Goal: Check status: Check status

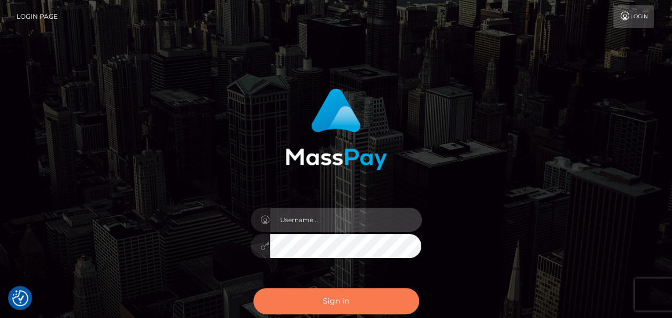
type input "india.of"
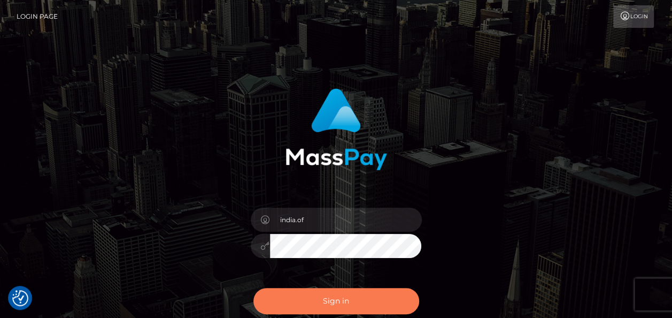
click at [339, 303] on button "Sign in" at bounding box center [336, 301] width 166 height 26
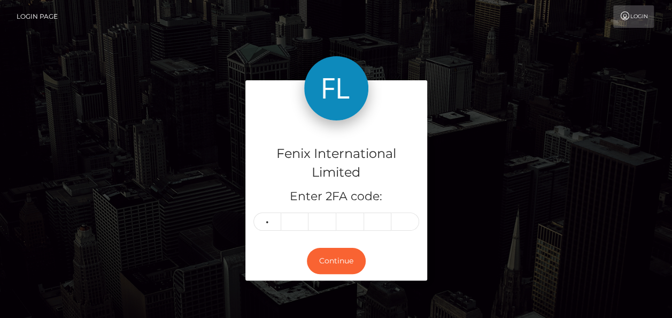
type input "4"
type input "6"
type input "8"
type input "9"
type input "1"
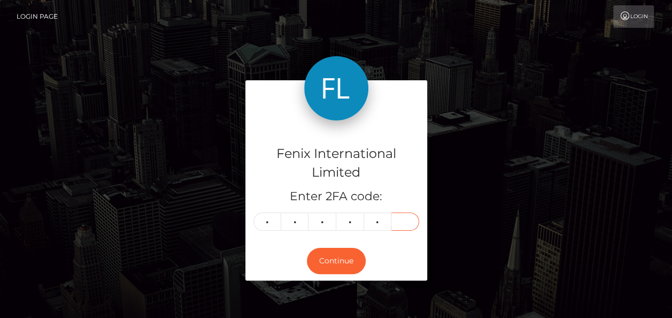
type input "3"
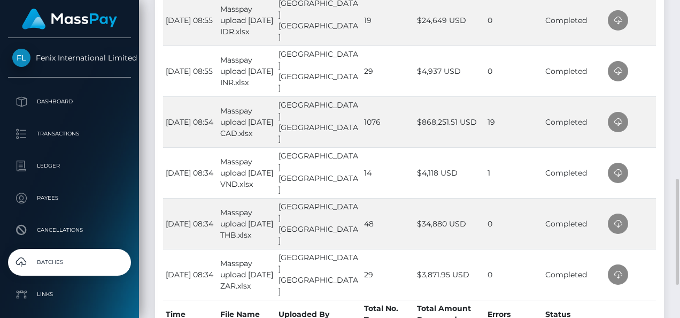
scroll to position [374, 0]
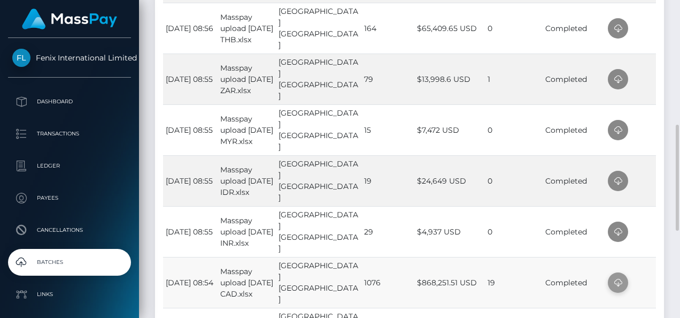
click at [620, 277] on icon at bounding box center [618, 282] width 13 height 13
click at [633, 222] on td at bounding box center [630, 231] width 51 height 51
click at [616, 228] on icon at bounding box center [618, 231] width 13 height 13
click at [646, 180] on td at bounding box center [630, 180] width 51 height 51
click at [621, 179] on icon at bounding box center [618, 180] width 13 height 13
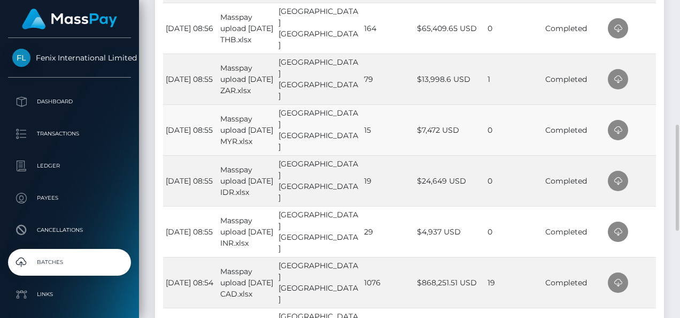
click at [648, 127] on td at bounding box center [630, 129] width 51 height 51
click at [617, 128] on icon at bounding box center [618, 130] width 13 height 13
click at [657, 90] on div "Time File Name Uploaded By Total No. Txns Total Amount Processed Errors Status …" at bounding box center [409, 193] width 509 height 597
click at [623, 82] on span at bounding box center [618, 79] width 20 height 20
click at [654, 21] on td at bounding box center [630, 28] width 51 height 51
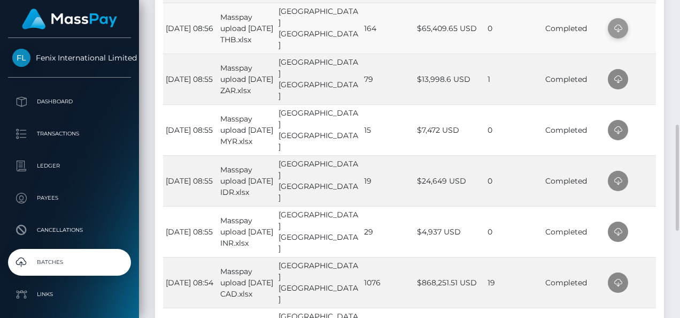
click at [615, 27] on icon at bounding box center [618, 28] width 13 height 13
click at [643, 29] on td at bounding box center [630, 28] width 51 height 51
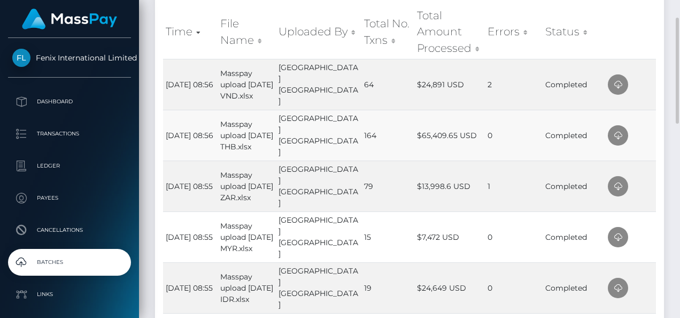
scroll to position [214, 0]
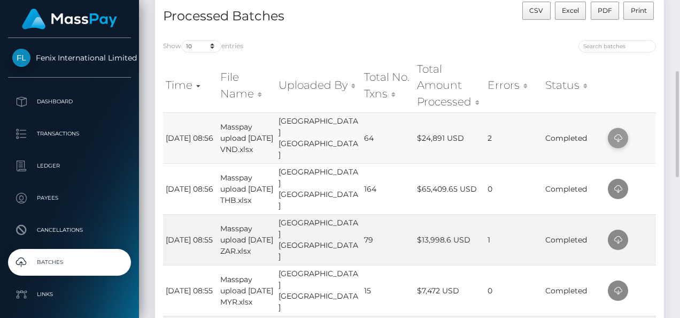
click at [622, 142] on icon at bounding box center [618, 138] width 13 height 13
